Goal: Information Seeking & Learning: Understand process/instructions

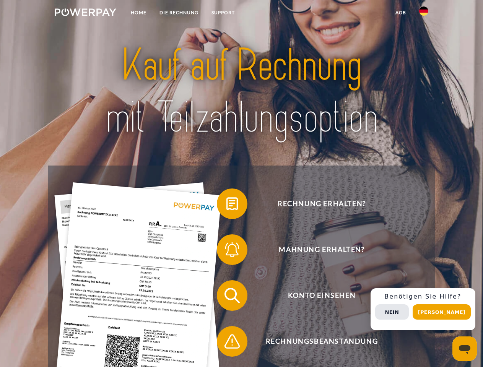
click at [85, 13] on img at bounding box center [86, 12] width 62 height 8
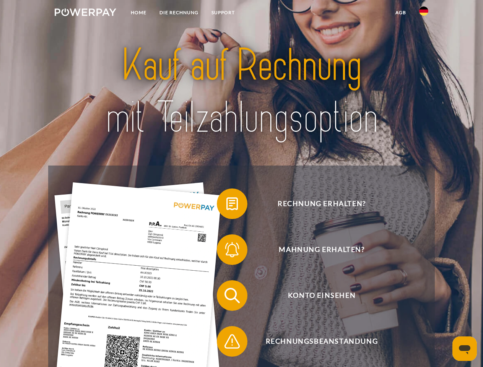
click at [424, 13] on img at bounding box center [423, 11] width 9 height 9
click at [401, 13] on link "agb" at bounding box center [401, 13] width 24 height 14
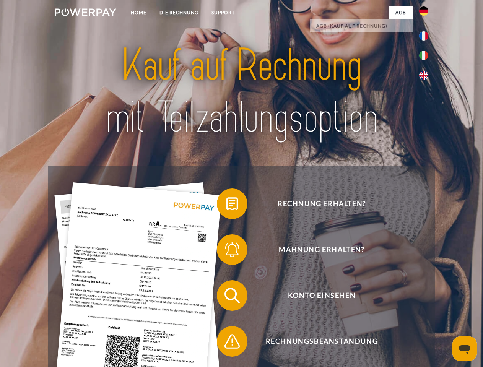
click at [227, 205] on span at bounding box center [221, 204] width 38 height 38
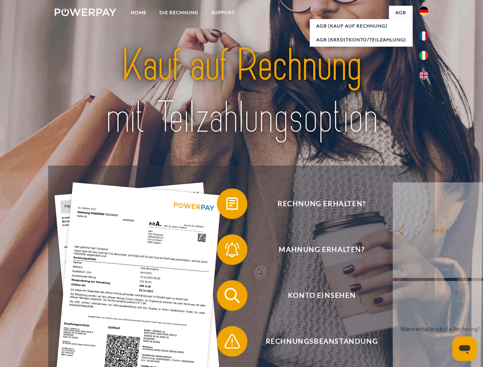
click at [227, 251] on div "Rechnung erhalten? Mahnung erhalten? Konto einsehen" at bounding box center [241, 319] width 386 height 306
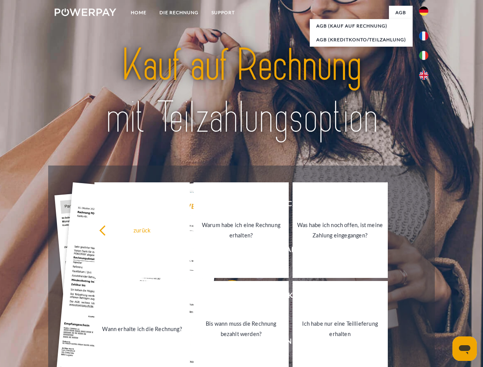
click at [227, 297] on link "Bis wann muss die Rechnung bezahlt werden?" at bounding box center [241, 329] width 95 height 96
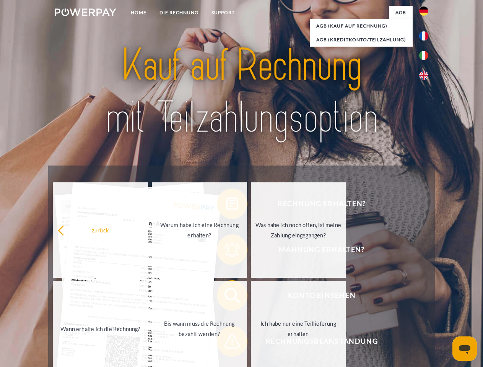
click at [227, 343] on span at bounding box center [221, 342] width 38 height 38
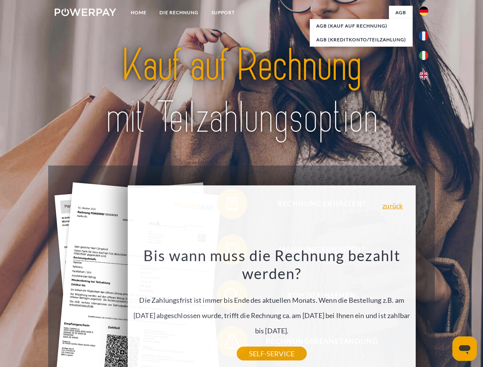
click at [426, 310] on div "Rechnung erhalten? Mahnung erhalten? Konto einsehen" at bounding box center [241, 319] width 386 height 306
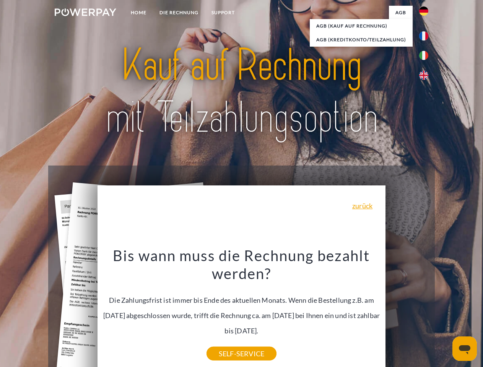
click at [407, 311] on span "Konto einsehen" at bounding box center [321, 295] width 187 height 31
click at [445, 312] on header "Home DIE RECHNUNG SUPPORT" at bounding box center [241, 264] width 483 height 528
